Goal: Task Accomplishment & Management: Manage account settings

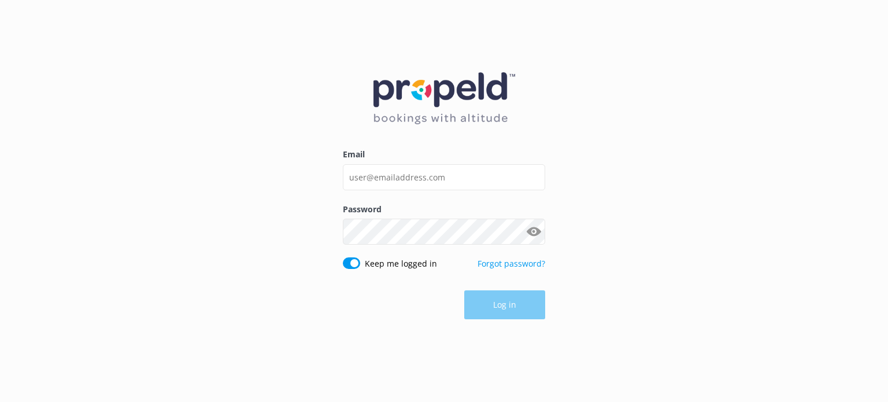
click at [398, 169] on input "Email" at bounding box center [444, 177] width 202 height 26
type input "[EMAIL_ADDRESS][DOMAIN_NAME]"
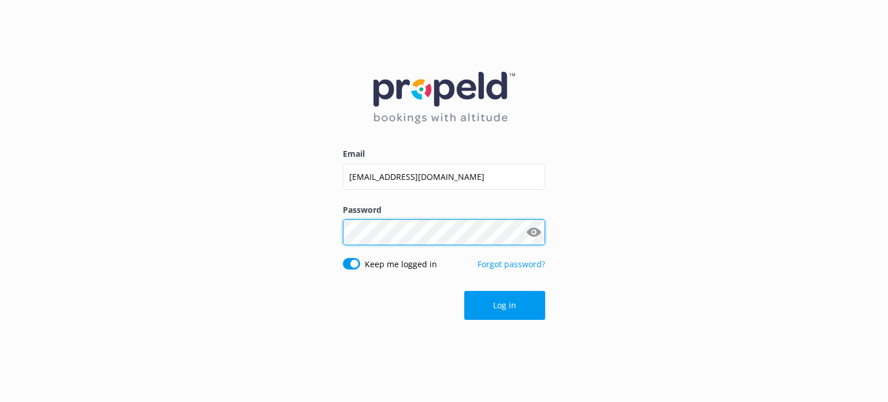
click button "Log in" at bounding box center [504, 305] width 81 height 29
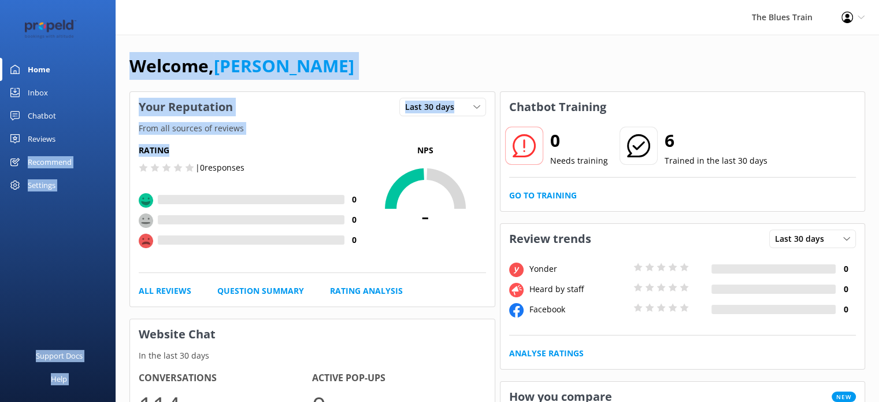
drag, startPoint x: 111, startPoint y: 130, endPoint x: 103, endPoint y: 124, distance: 9.5
click at [71, 94] on link "Inbox" at bounding box center [58, 92] width 116 height 23
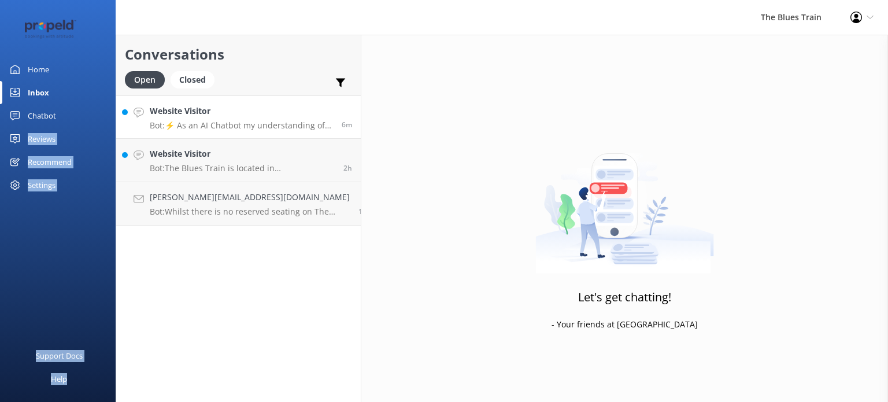
click at [241, 103] on link "Website Visitor Bot: ⚡ As an AI Chatbot my understanding of some questions is l…" at bounding box center [238, 116] width 244 height 43
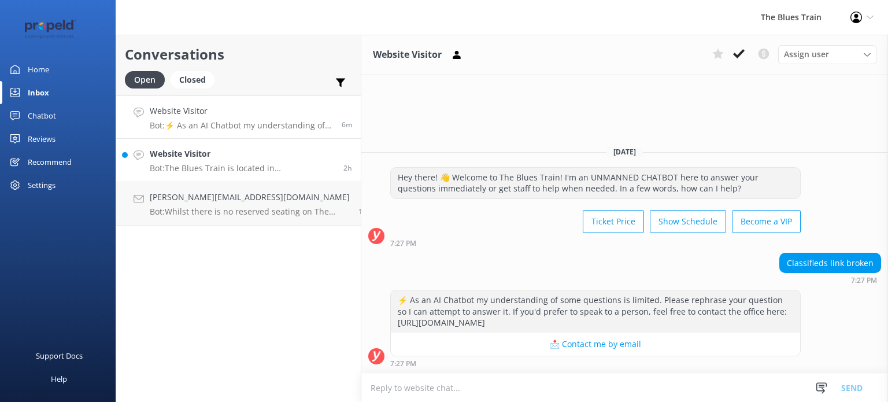
click at [234, 169] on p "Bot: The Blues Train is located in [GEOGRAPHIC_DATA], [GEOGRAPHIC_DATA]." at bounding box center [242, 168] width 185 height 10
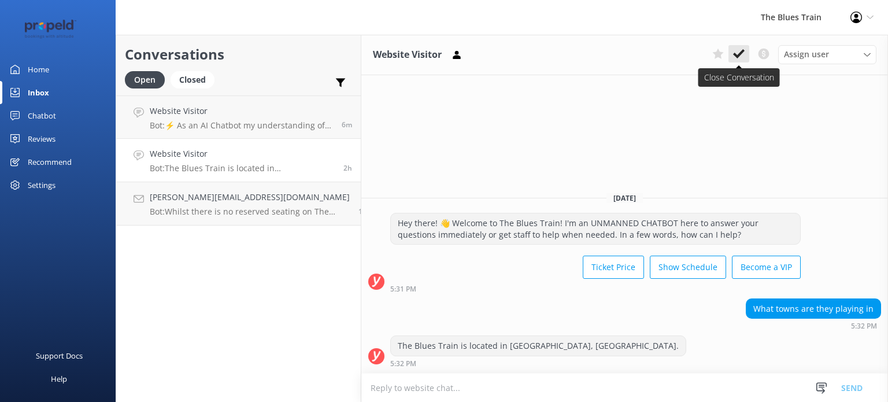
click at [743, 53] on icon at bounding box center [739, 54] width 12 height 12
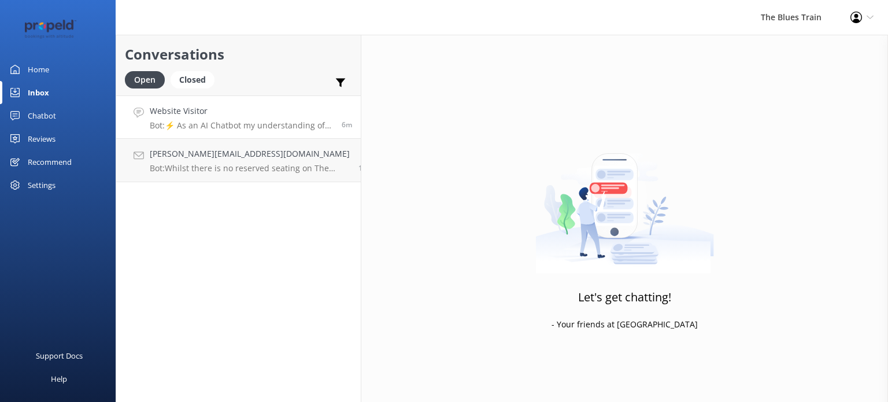
click at [278, 106] on h4 "Website Visitor" at bounding box center [241, 111] width 183 height 13
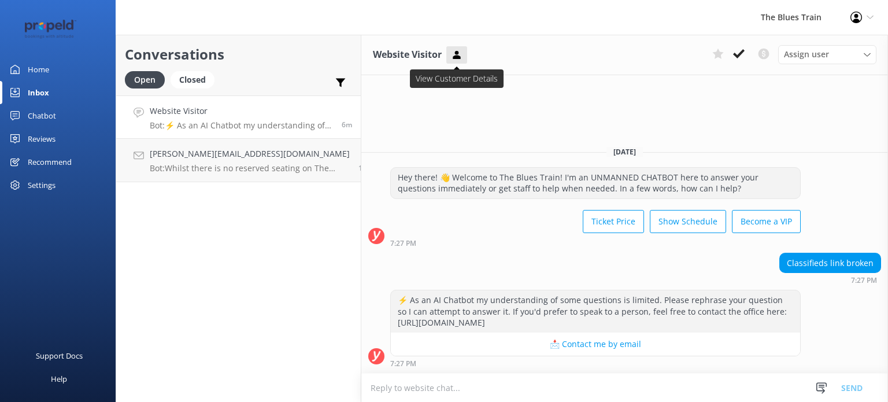
click at [451, 50] on icon at bounding box center [457, 55] width 12 height 12
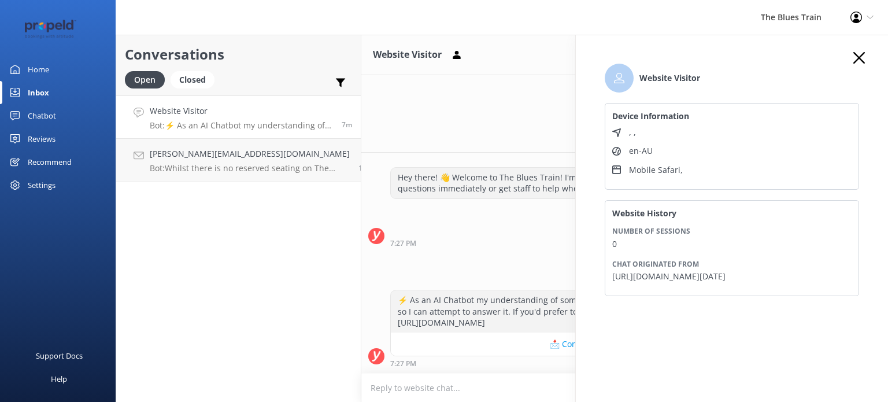
click at [47, 110] on div "Chatbot" at bounding box center [42, 115] width 28 height 23
